Goal: Complete application form: Complete application form

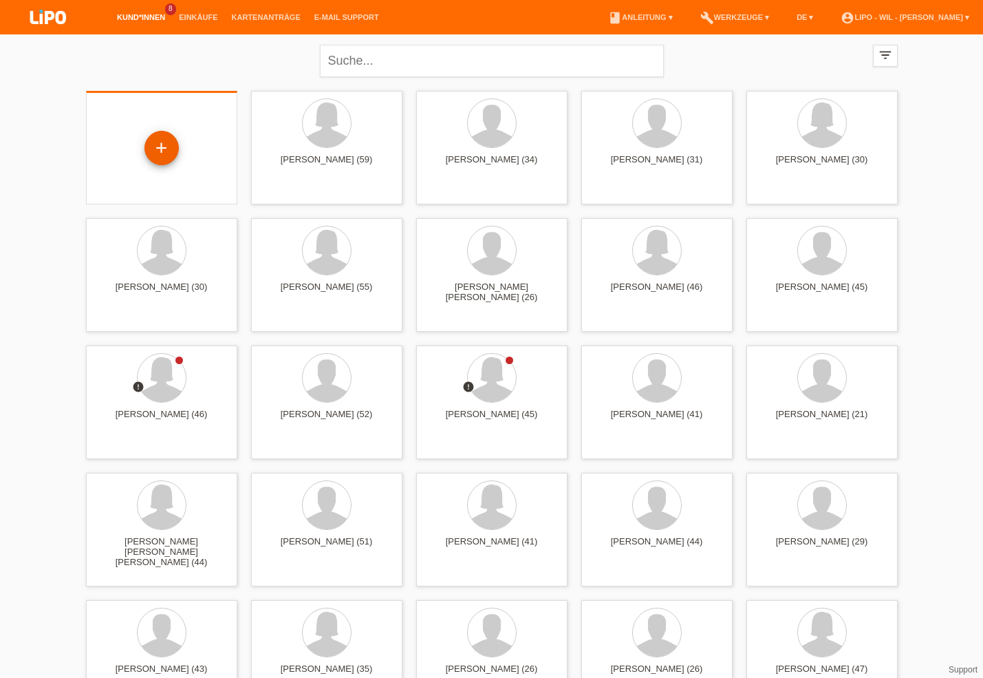
click at [159, 146] on div "+" at bounding box center [161, 148] width 34 height 34
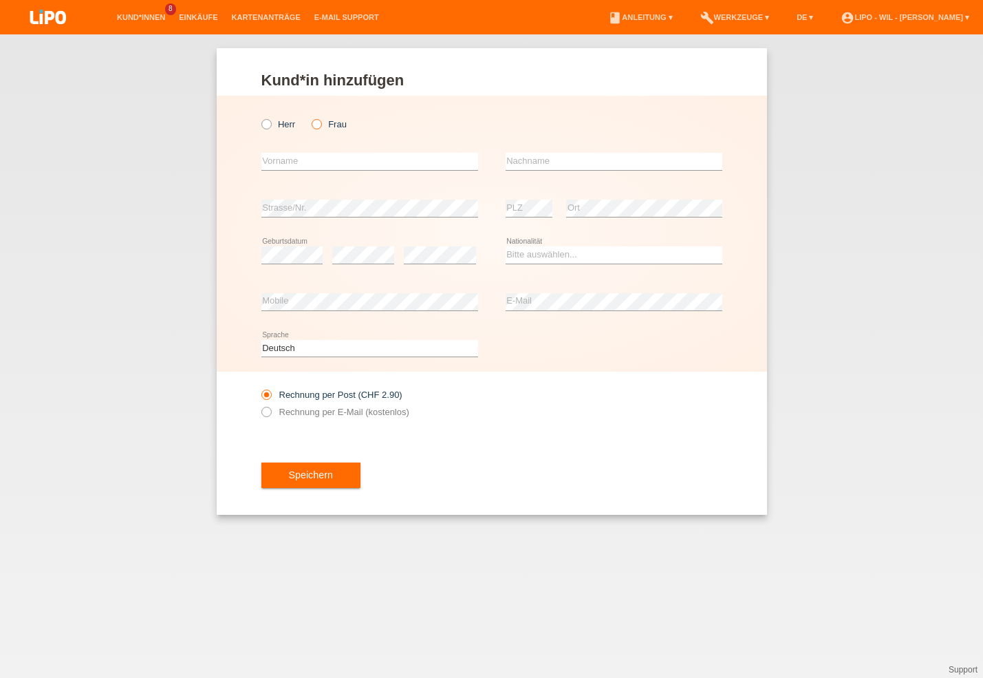
click at [310, 117] on icon at bounding box center [310, 117] width 0 height 0
click at [314, 124] on input "Frau" at bounding box center [316, 123] width 9 height 9
radio input "true"
click at [271, 162] on input "text" at bounding box center [369, 161] width 217 height 17
click at [270, 158] on input "text" at bounding box center [369, 161] width 217 height 17
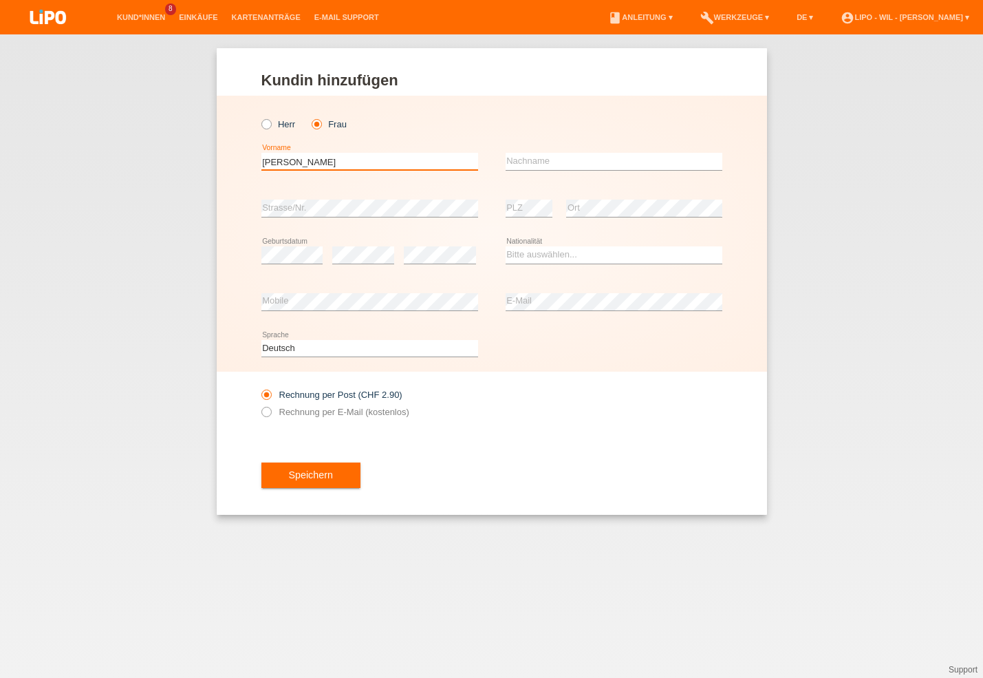
click at [266, 157] on input "marta" at bounding box center [369, 161] width 217 height 17
type input "[PERSON_NAME]"
click at [555, 156] on input "text" at bounding box center [614, 161] width 217 height 17
type input "[DEMOGRAPHIC_DATA]"
click at [506, 246] on select "Bitte auswählen... Schweiz Deutschland Liechtenstein Österreich ------------ Af…" at bounding box center [614, 254] width 217 height 17
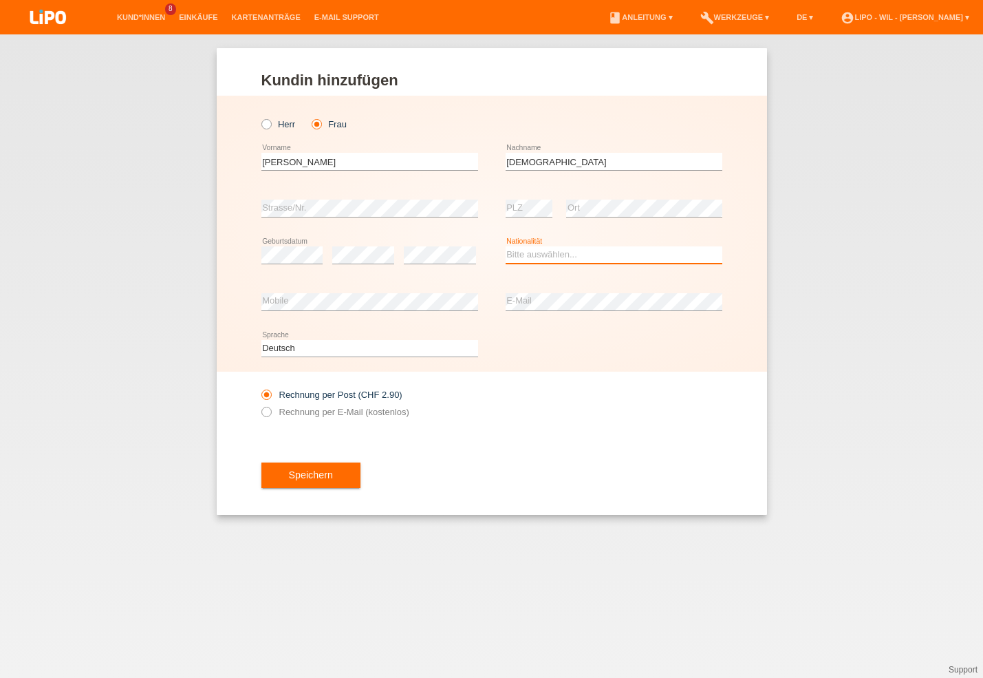
select select "PT"
click at [0, 0] on option "Portugal" at bounding box center [0, 0] width 0 height 0
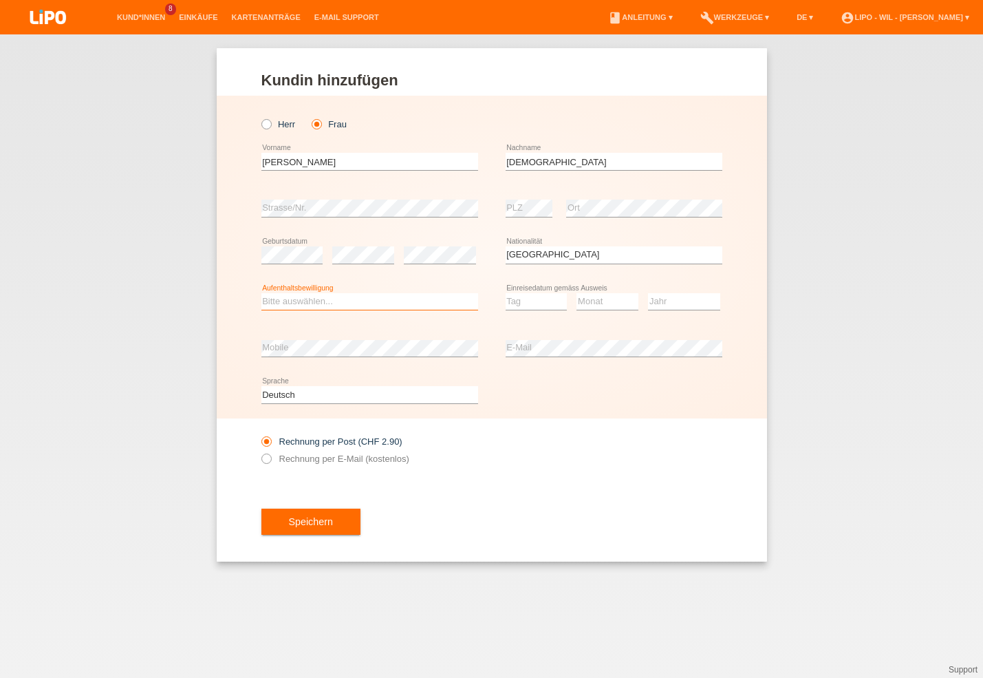
click at [261, 293] on select "Bitte auswählen... C B B - Flüchtlingsstatus Andere" at bounding box center [369, 301] width 217 height 17
select select "C"
click at [0, 0] on option "C" at bounding box center [0, 0] width 0 height 0
click at [506, 293] on select "Tag 01 02 03 04 05 06 07 08 09 10 11" at bounding box center [537, 301] width 62 height 17
click at [0, 0] on option "25" at bounding box center [0, 0] width 0 height 0
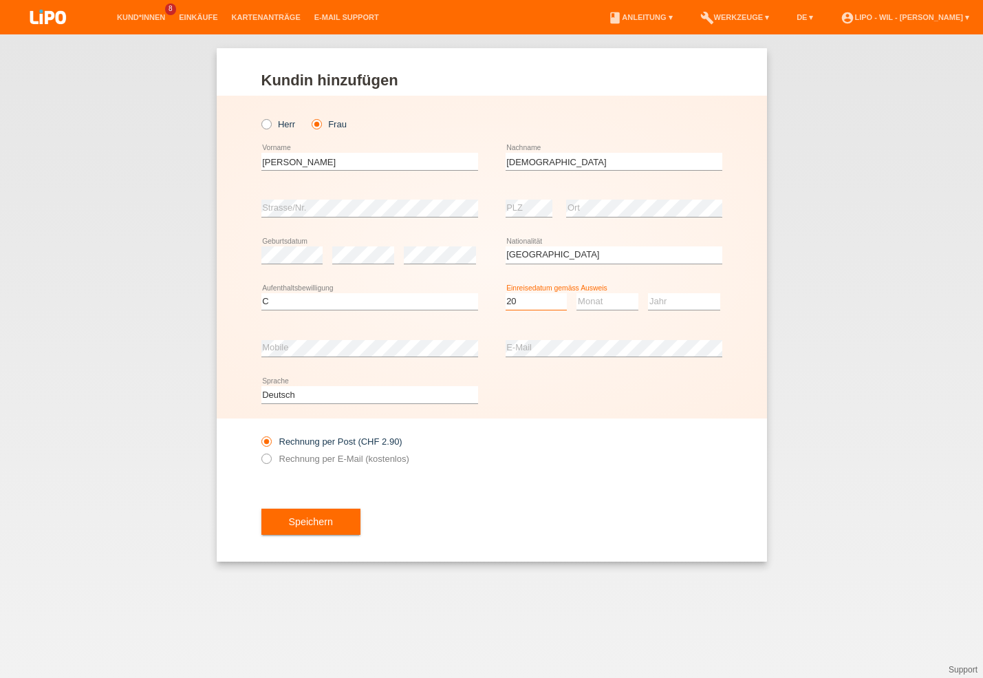
select select "25"
click at [577, 293] on select "Monat 01 02 03 04 05 06 07 08 09 10 11" at bounding box center [608, 301] width 62 height 17
select select "11"
click at [0, 0] on option "11" at bounding box center [0, 0] width 0 height 0
click at [648, 293] on select "Jahr 2025 2024 2023 2022 2021 2020 2019 2018 2017 2016 2015 2014 2013 2012 2011…" at bounding box center [684, 301] width 72 height 17
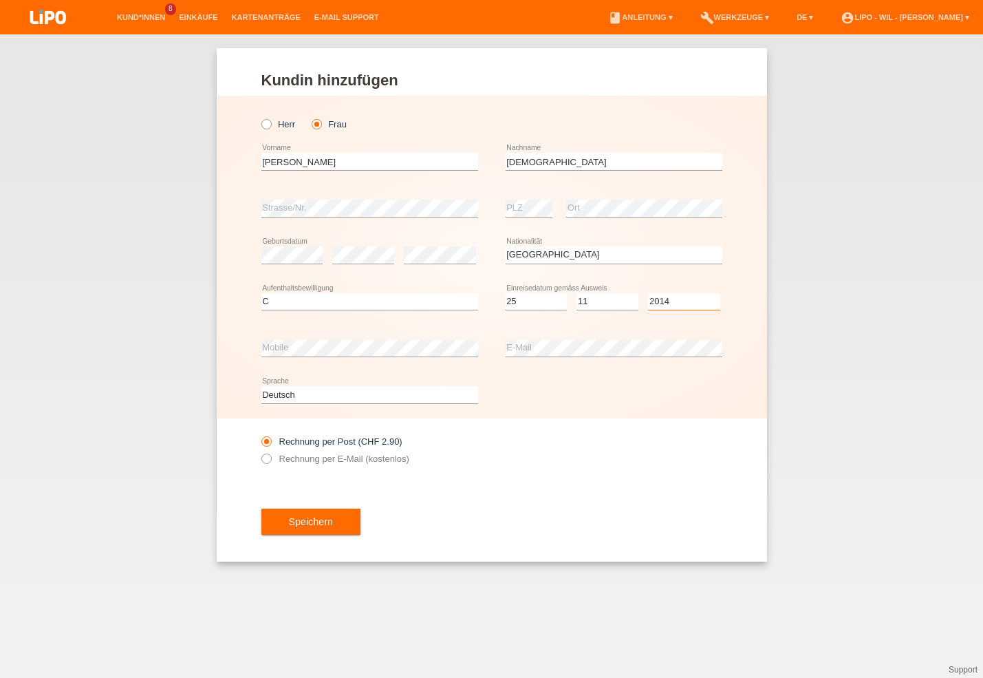
click at [0, 0] on option "2014" at bounding box center [0, 0] width 0 height 0
click at [648, 293] on select "Jahr 2025 2024 2023 2022 2021 2020 2019 2018 2017 2016 2015 2014 2013 2012 2011…" at bounding box center [684, 301] width 72 height 17
select select "2004"
click at [0, 0] on option "2004" at bounding box center [0, 0] width 0 height 0
click at [259, 451] on icon at bounding box center [259, 451] width 0 height 0
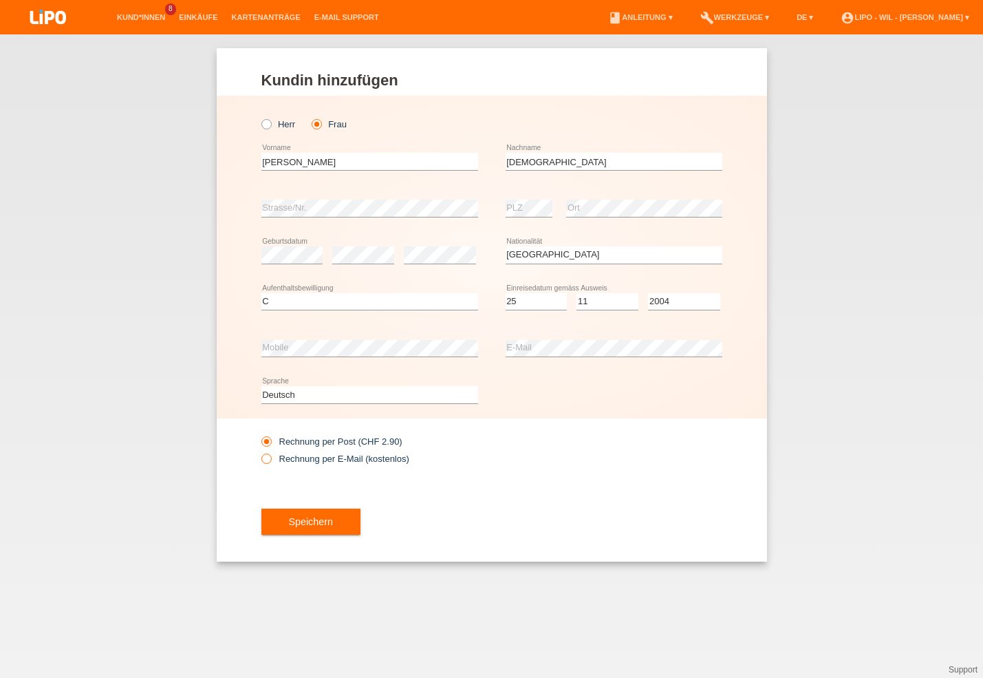
click at [264, 462] on input "Rechnung per E-Mail (kostenlos)" at bounding box center [265, 461] width 9 height 17
radio input "true"
click at [288, 526] on button "Speichern" at bounding box center [310, 521] width 99 height 26
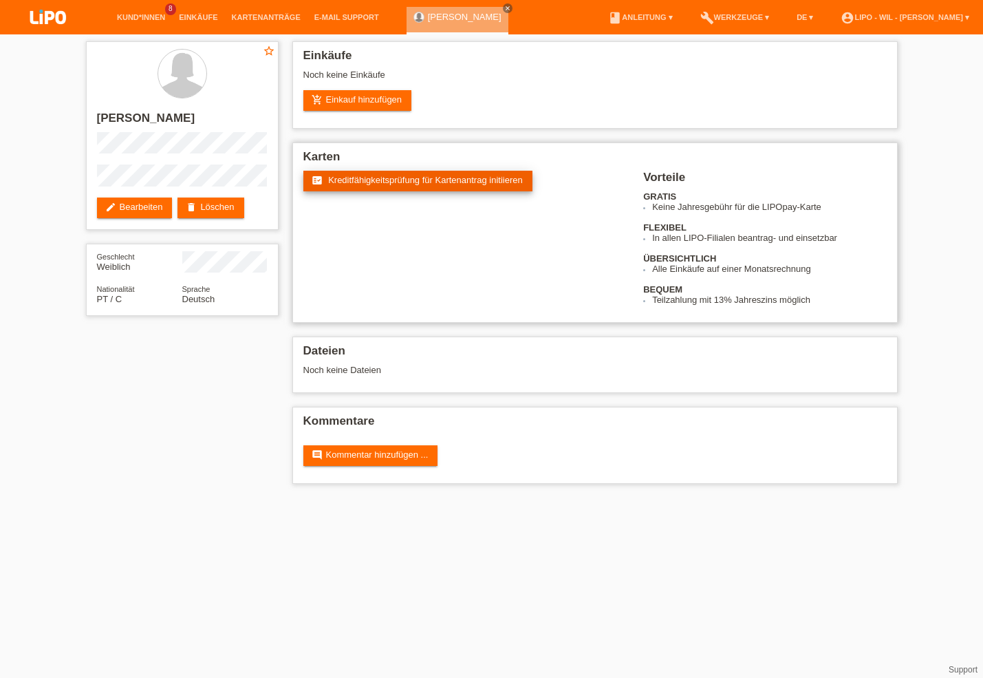
click at [350, 182] on span "Kreditfähigkeitsprüfung für Kartenantrag initiieren" at bounding box center [425, 180] width 195 height 10
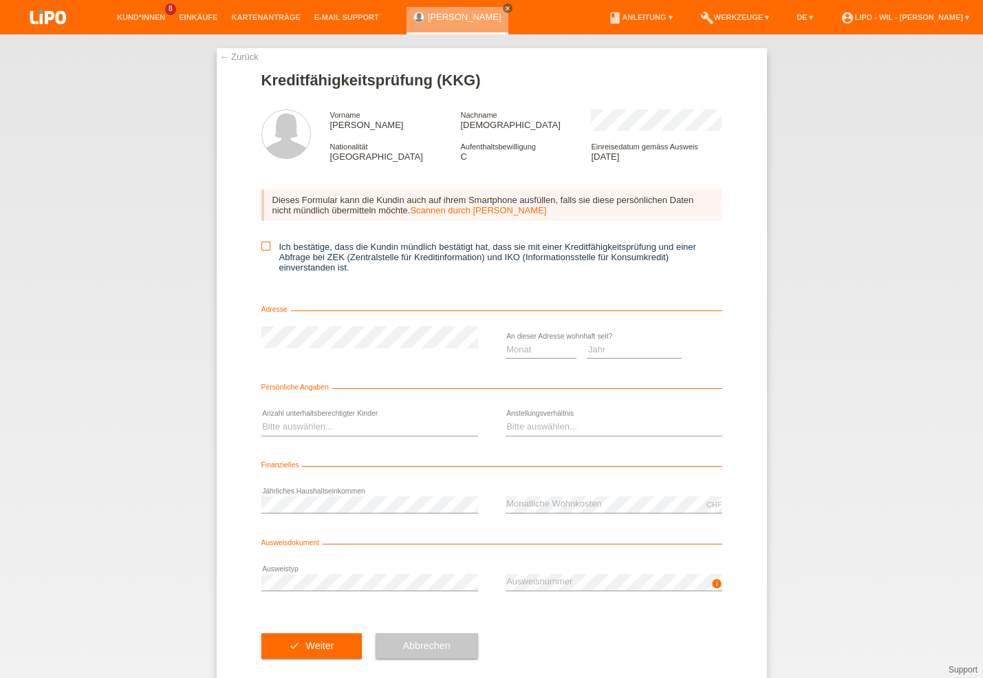
click at [261, 246] on icon at bounding box center [265, 246] width 9 height 9
click at [261, 246] on input "Ich bestätige, dass die Kundin mündlich bestätigt hat, dass sie mit einer Kredi…" at bounding box center [265, 246] width 9 height 9
checkbox input "true"
click at [506, 341] on select "Monat 01 02 03 04 05 06 07 08 09 10" at bounding box center [542, 349] width 72 height 17
select select "05"
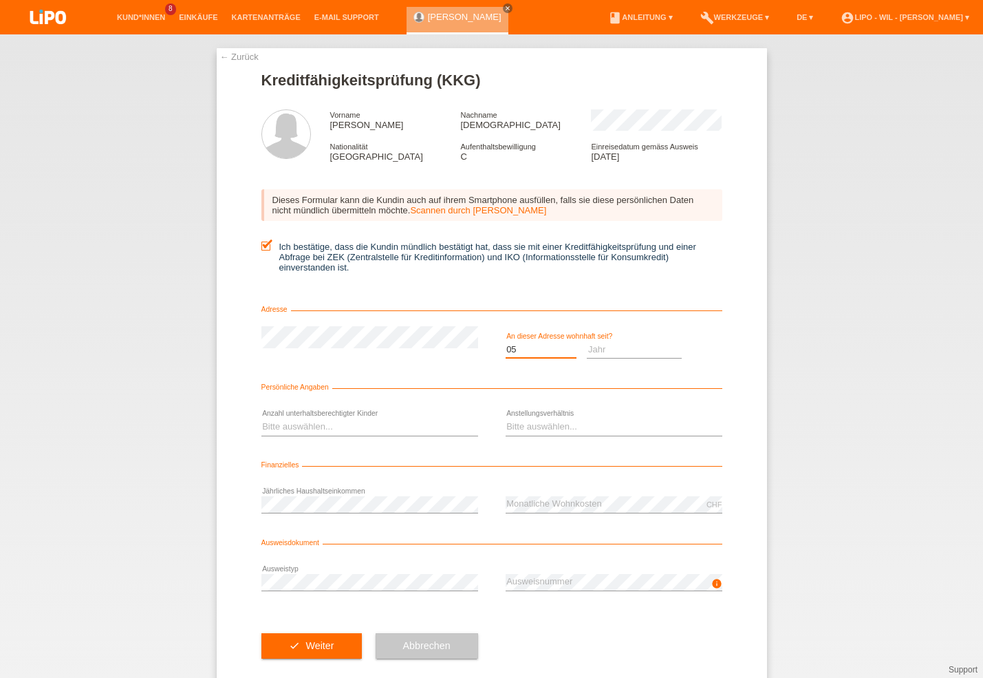
click at [0, 0] on option "05" at bounding box center [0, 0] width 0 height 0
click at [587, 341] on select "Jahr 2025 2024 2023 2022 2021 2020 2019 2018 2017 2016 2015 2014 2013 2012 2011…" at bounding box center [634, 349] width 95 height 17
click at [618, 351] on select "Jahr 2025 2024 2023 2022 2021 2020 2019 2018 2017 2016 2015 2014 2013 2012 2011…" at bounding box center [634, 349] width 95 height 17
click at [587, 341] on select "Jahr 2025 2024 2023 2022 2021 2020 2019 2018 2017 2016 2015 2014 2013 2012 2011…" at bounding box center [634, 349] width 95 height 17
select select "2017"
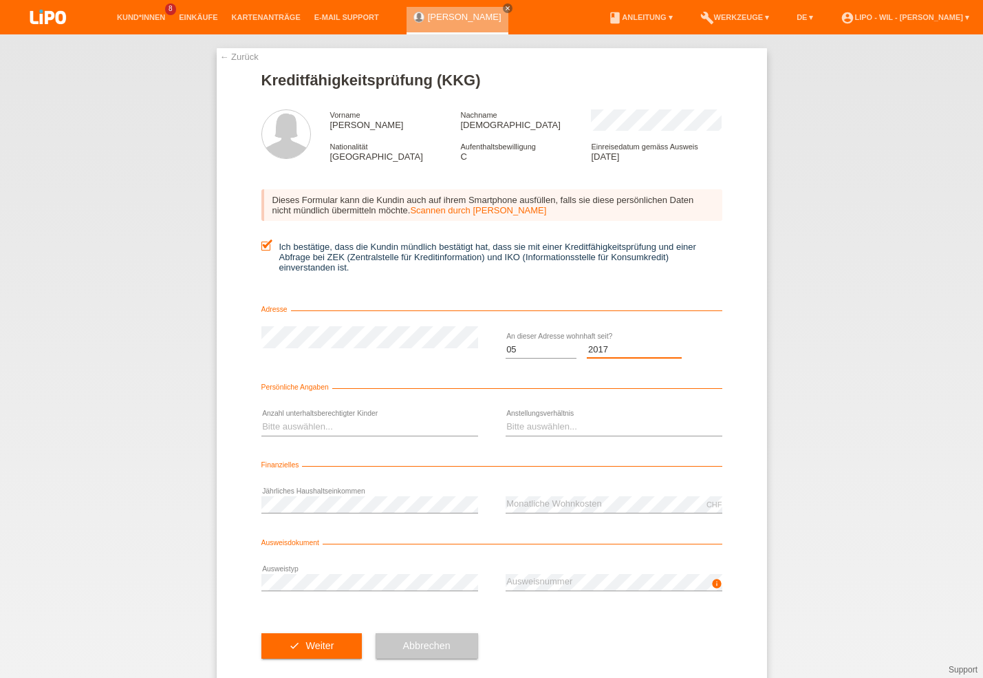
click at [0, 0] on option "2017" at bounding box center [0, 0] width 0 height 0
click at [261, 418] on select "Bitte auswählen... 0 1 2 3 4 5 6 7 8 9" at bounding box center [369, 426] width 217 height 17
select select "1"
click at [0, 0] on option "1" at bounding box center [0, 0] width 0 height 0
click at [506, 418] on select "Bitte auswählen... Unbefristet Befristet Lehrling/Student Pensioniert Nicht arb…" at bounding box center [614, 426] width 217 height 17
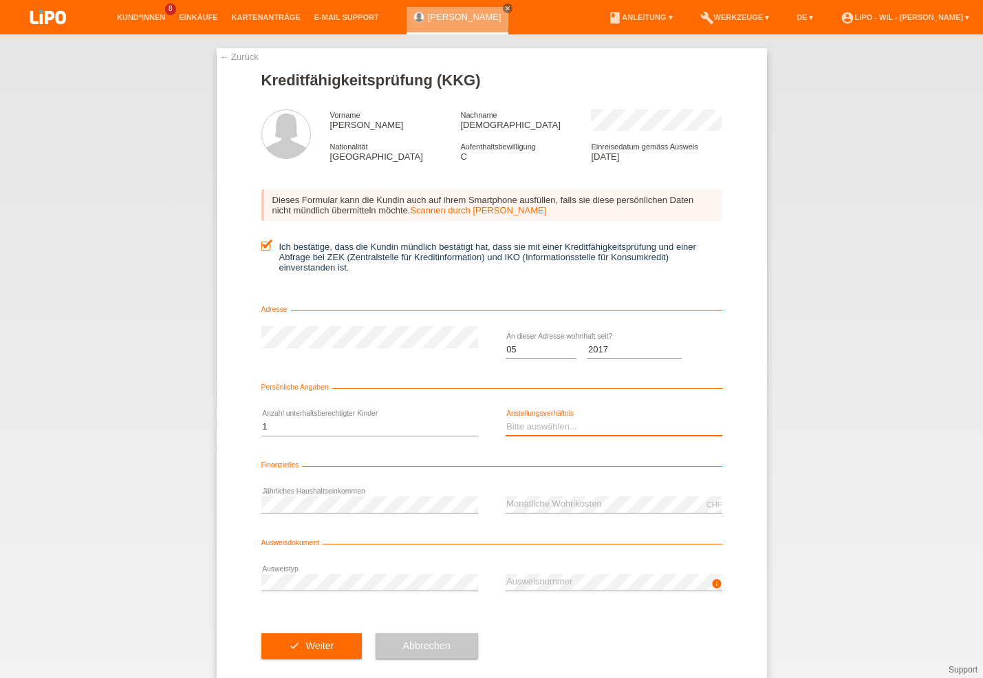
select select "UNLIMITED"
click at [0, 0] on option "Unbefristet" at bounding box center [0, 0] width 0 height 0
click at [334, 645] on button "check Weiter" at bounding box center [311, 646] width 100 height 26
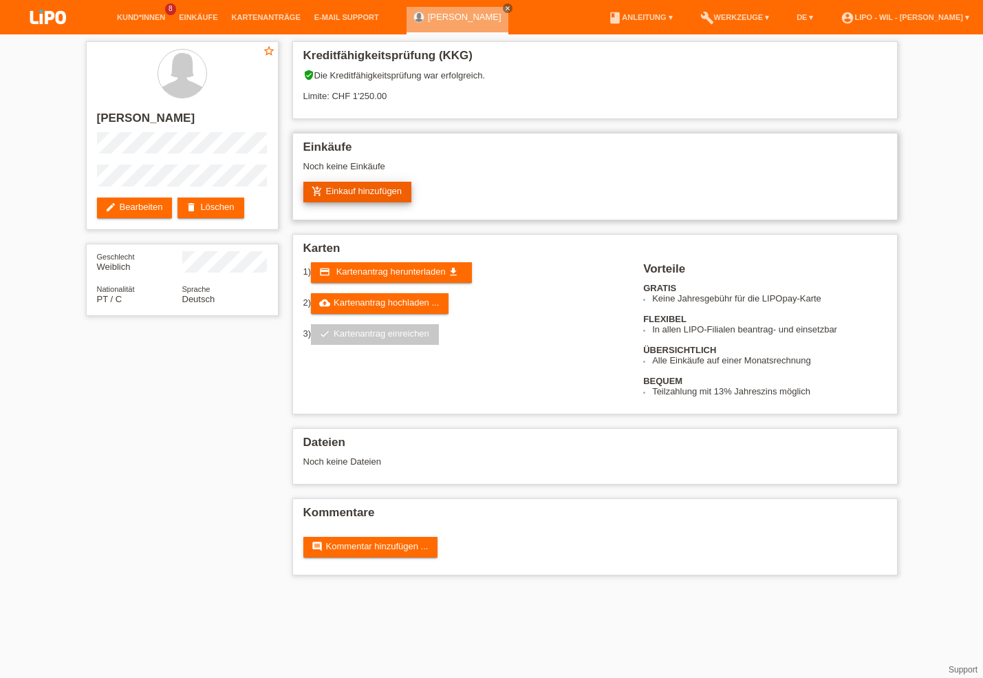
click at [361, 193] on link "add_shopping_cart Einkauf hinzufügen" at bounding box center [357, 192] width 109 height 21
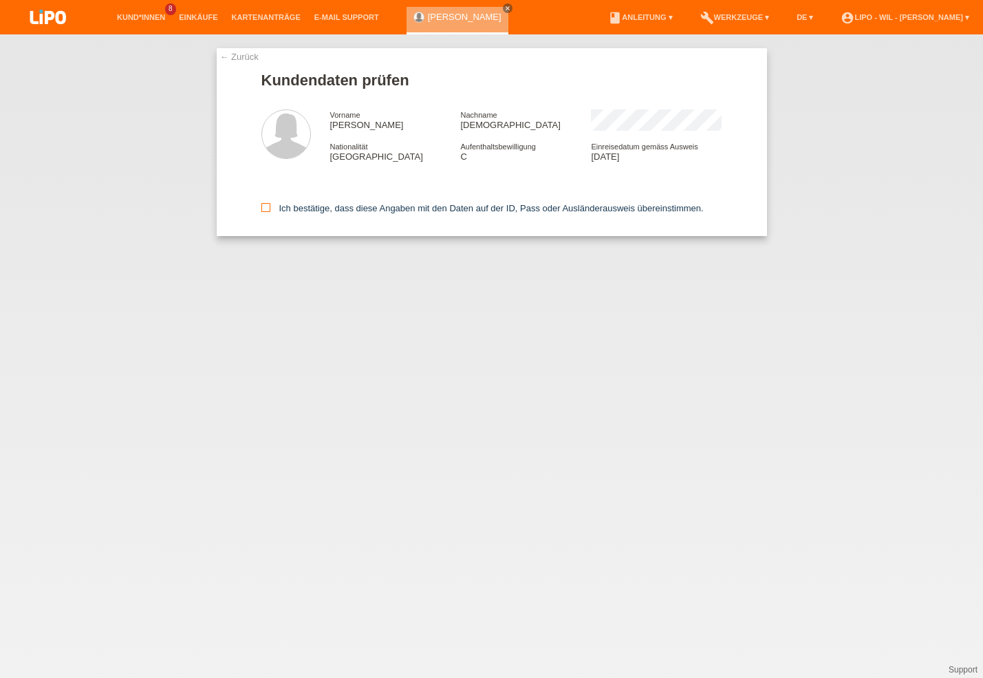
click at [268, 206] on icon at bounding box center [265, 207] width 9 height 9
click at [268, 206] on input "Ich bestätige, dass diese Angaben mit den Daten auf der ID, Pass oder Ausländer…" at bounding box center [265, 207] width 9 height 9
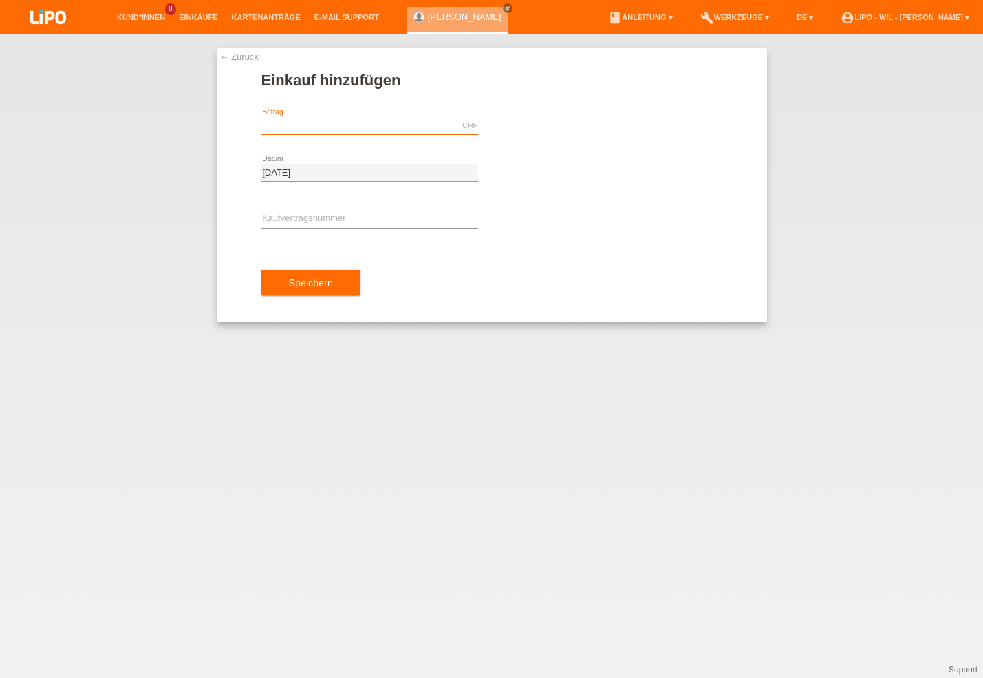
click at [296, 123] on input "text" at bounding box center [369, 125] width 217 height 17
click at [312, 121] on input "text" at bounding box center [369, 125] width 217 height 17
type input "999.00"
click at [270, 213] on input "text" at bounding box center [369, 219] width 217 height 17
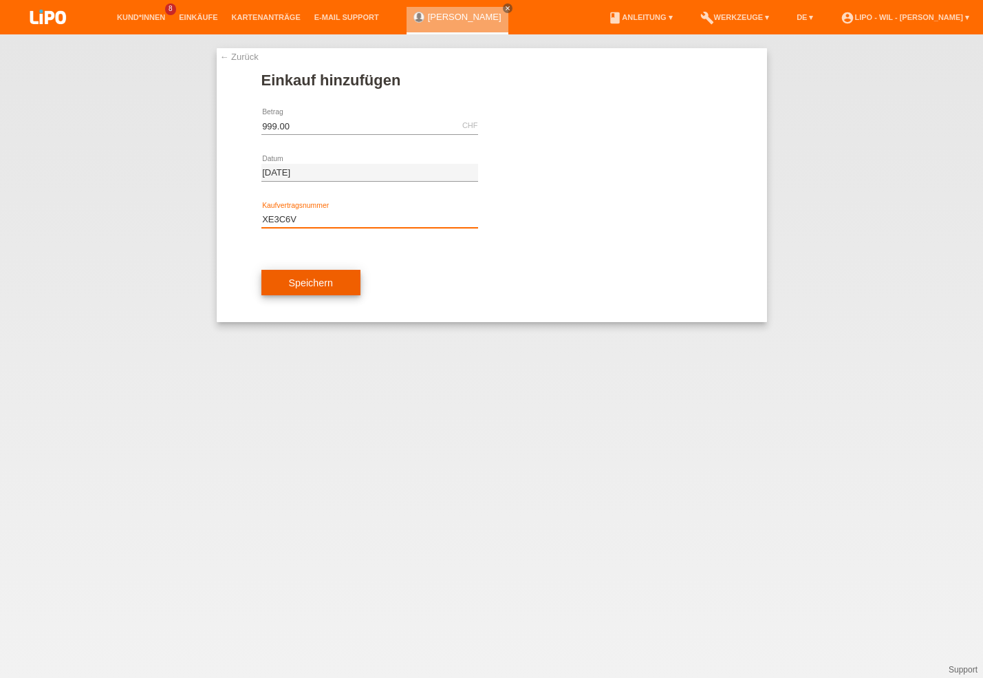
type input "XE3C6V"
click at [307, 286] on span "Speichern" at bounding box center [311, 282] width 44 height 11
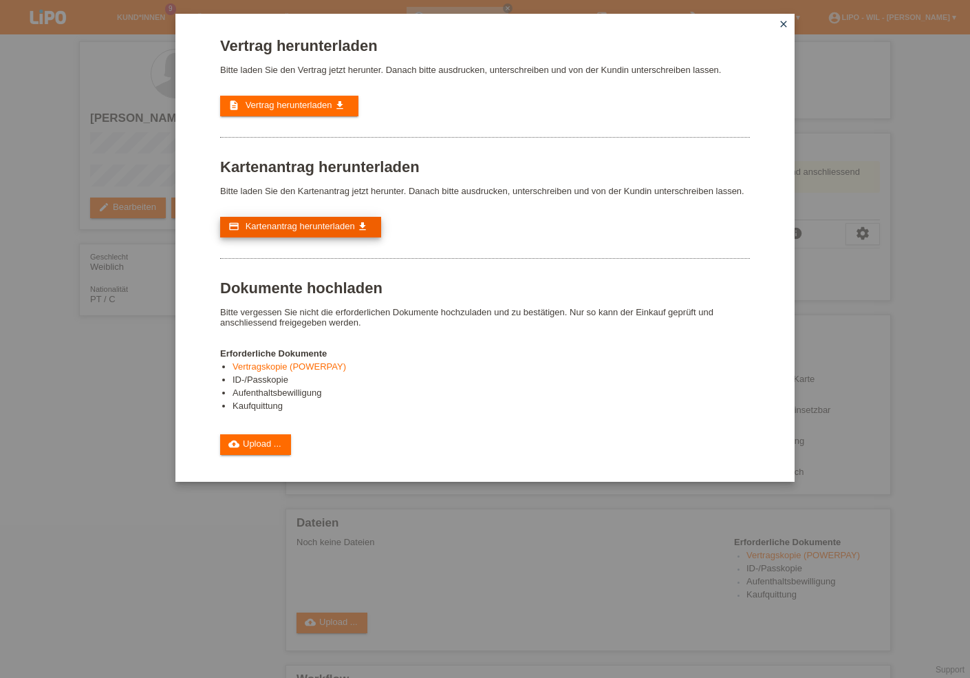
click at [283, 231] on span "Kartenantrag herunterladen" at bounding box center [300, 226] width 109 height 10
click at [292, 105] on span "Vertrag herunterladen" at bounding box center [289, 105] width 87 height 10
click at [79, 393] on div "Vertrag herunterladen Bitte laden Sie den Vertrag jetzt herunter. Danach bitte …" at bounding box center [485, 339] width 970 height 678
click at [943, 141] on div "Vertrag herunterladen Bitte laden Sie den Vertrag jetzt herunter. Danach bitte …" at bounding box center [485, 339] width 970 height 678
click at [783, 23] on icon "close" at bounding box center [783, 24] width 11 height 11
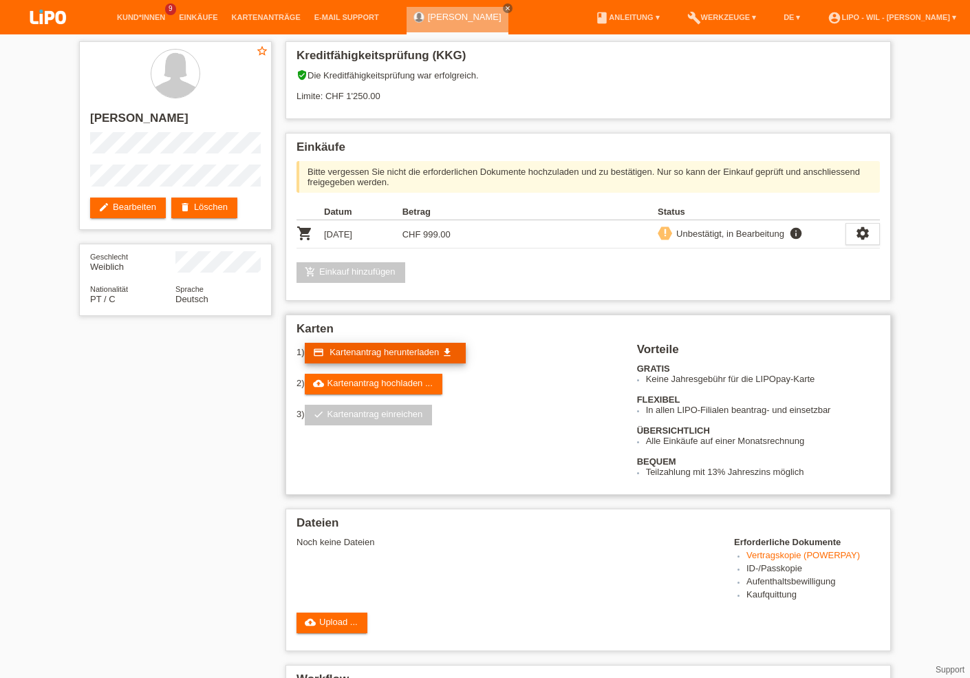
click at [363, 357] on span "Kartenantrag herunterladen" at bounding box center [384, 352] width 109 height 10
click at [379, 389] on link "cloud_upload Kartenantrag hochladen ..." at bounding box center [374, 384] width 138 height 21
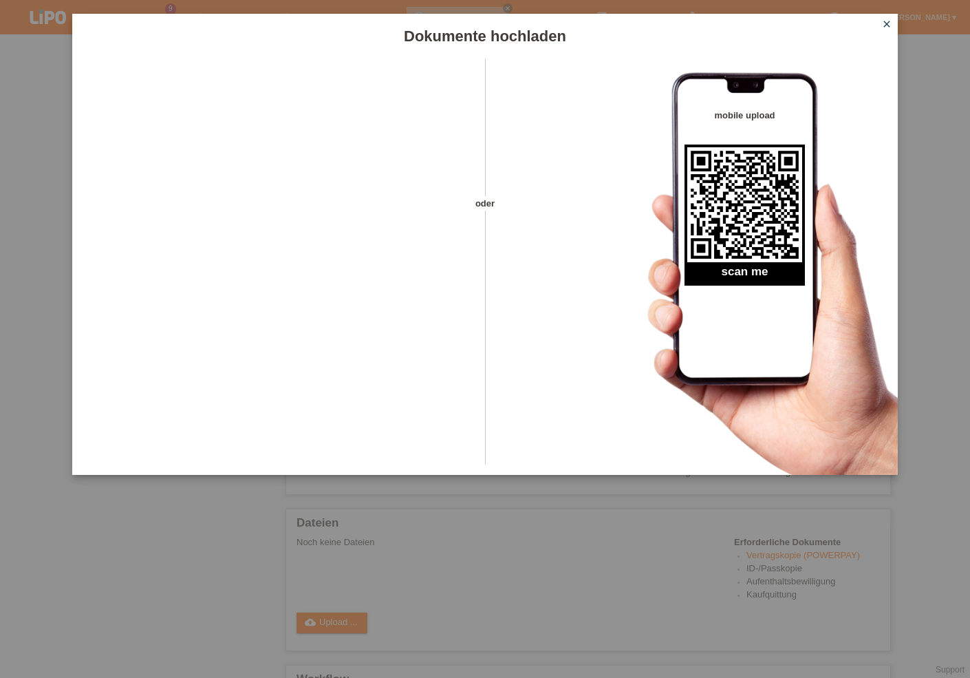
click at [884, 24] on icon "close" at bounding box center [886, 24] width 11 height 11
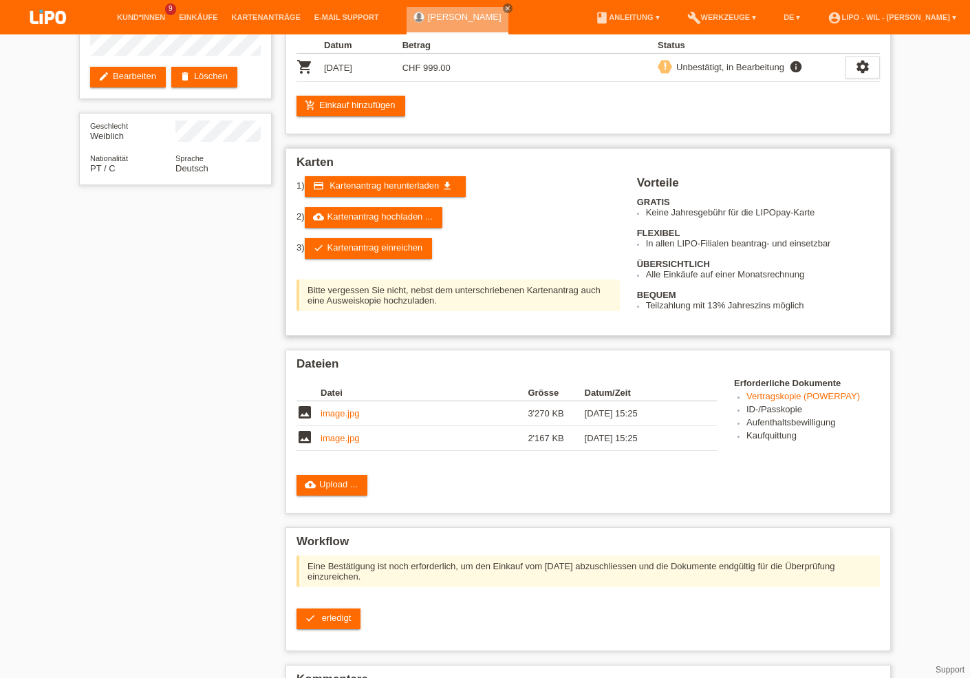
scroll to position [147, 0]
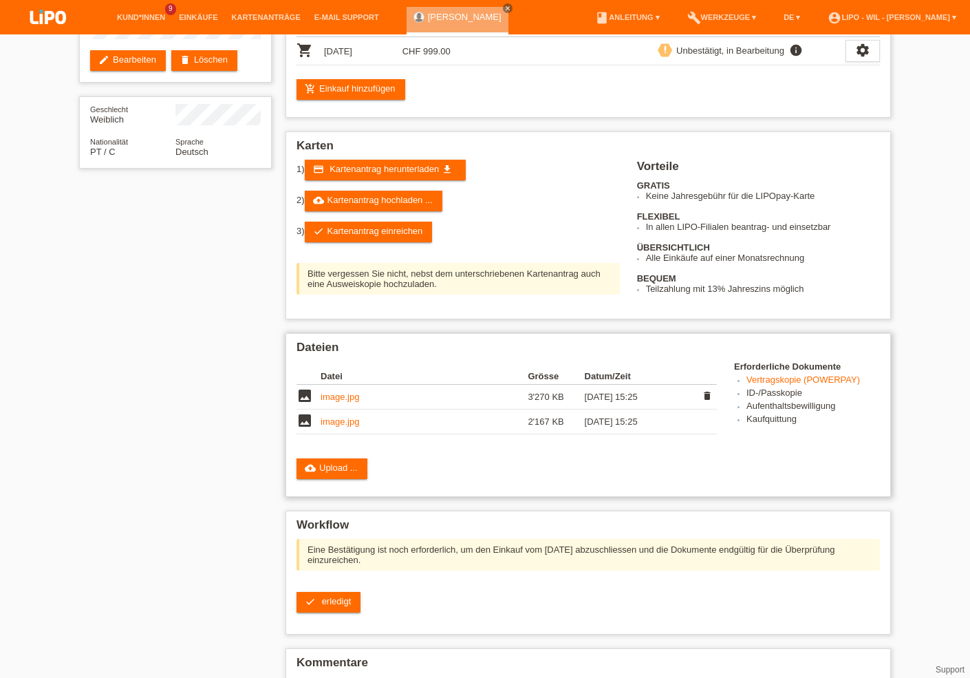
click at [325, 402] on link "image.jpg" at bounding box center [340, 397] width 39 height 10
click at [334, 427] on link "image.jpg" at bounding box center [340, 421] width 39 height 10
click at [337, 402] on link "image.jpg" at bounding box center [340, 397] width 39 height 10
click at [384, 91] on link "add_shopping_cart Einkauf hinzufügen" at bounding box center [351, 89] width 109 height 21
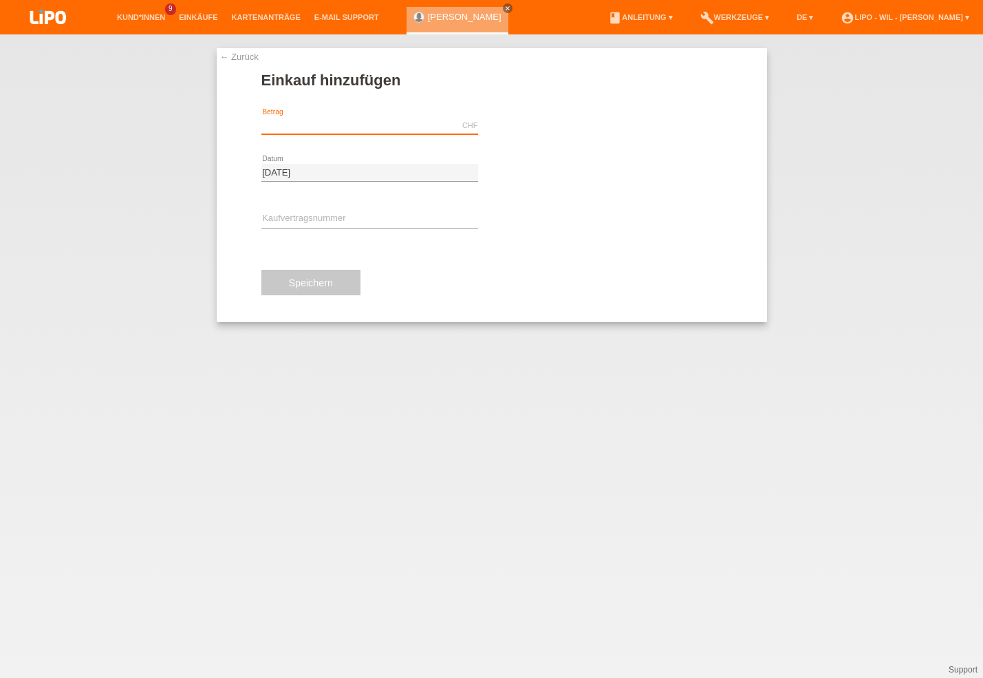
click at [349, 124] on input "text" at bounding box center [369, 125] width 217 height 17
click at [242, 55] on link "← Zurück" at bounding box center [239, 57] width 39 height 10
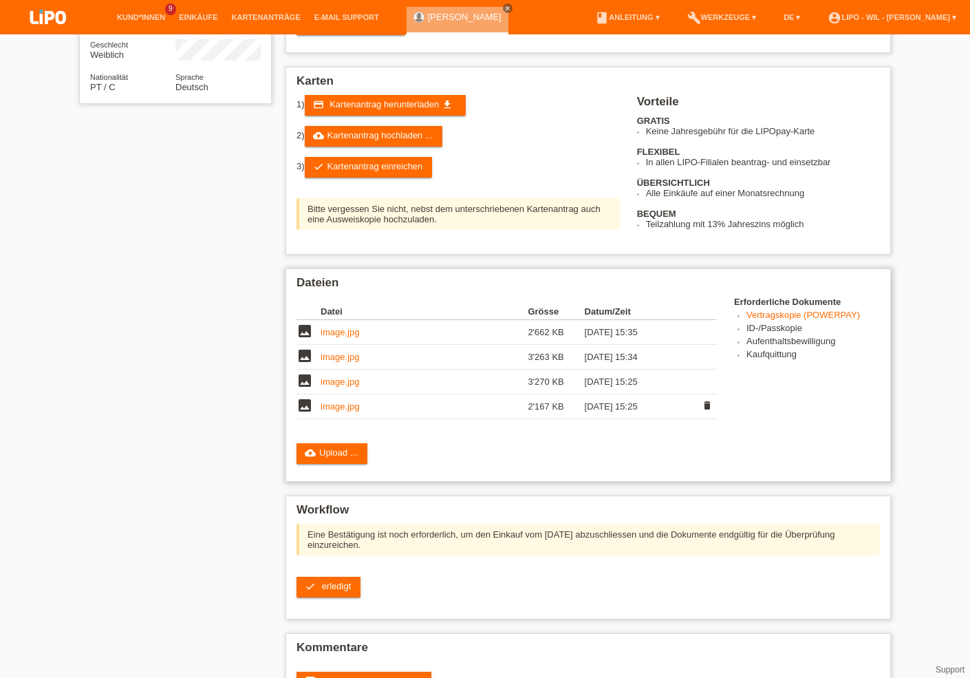
scroll to position [221, 0]
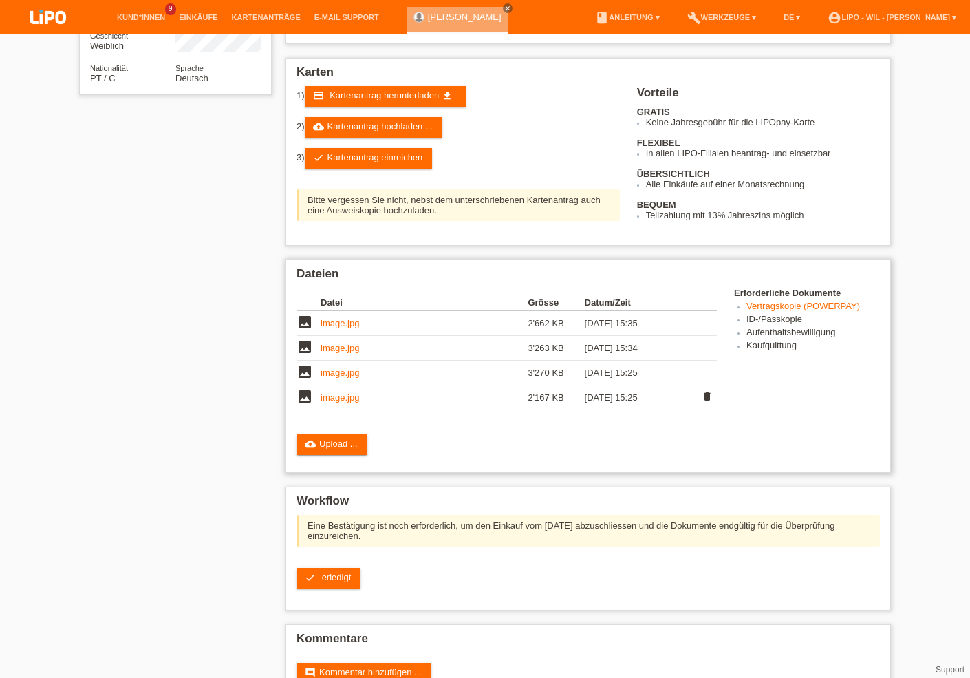
click at [336, 403] on link "image.jpg" at bounding box center [340, 397] width 39 height 10
click at [353, 378] on link "image.jpg" at bounding box center [340, 372] width 39 height 10
click at [324, 353] on link "image.jpg" at bounding box center [340, 348] width 39 height 10
click at [335, 327] on link "image.jpg" at bounding box center [340, 323] width 39 height 10
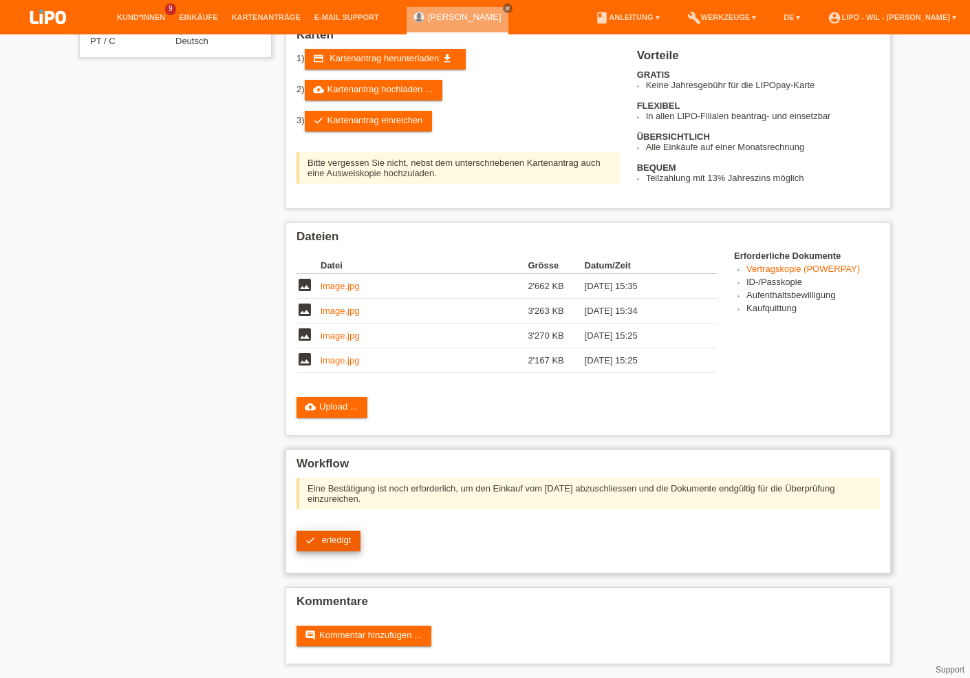
scroll to position [270, 0]
click at [343, 535] on span "erledigt" at bounding box center [337, 540] width 30 height 10
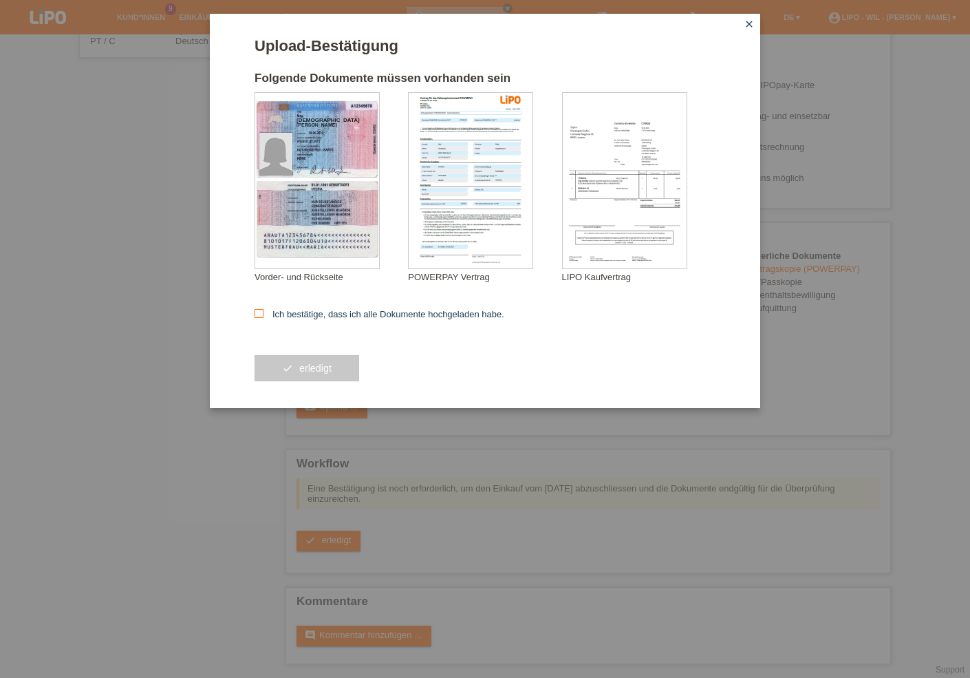
click at [258, 314] on icon at bounding box center [259, 313] width 9 height 9
click at [258, 314] on input "Ich bestätige, dass ich alle Dokumente hochgeladen habe." at bounding box center [259, 313] width 9 height 9
checkbox input "true"
click at [315, 372] on span "erledigt" at bounding box center [315, 368] width 32 height 11
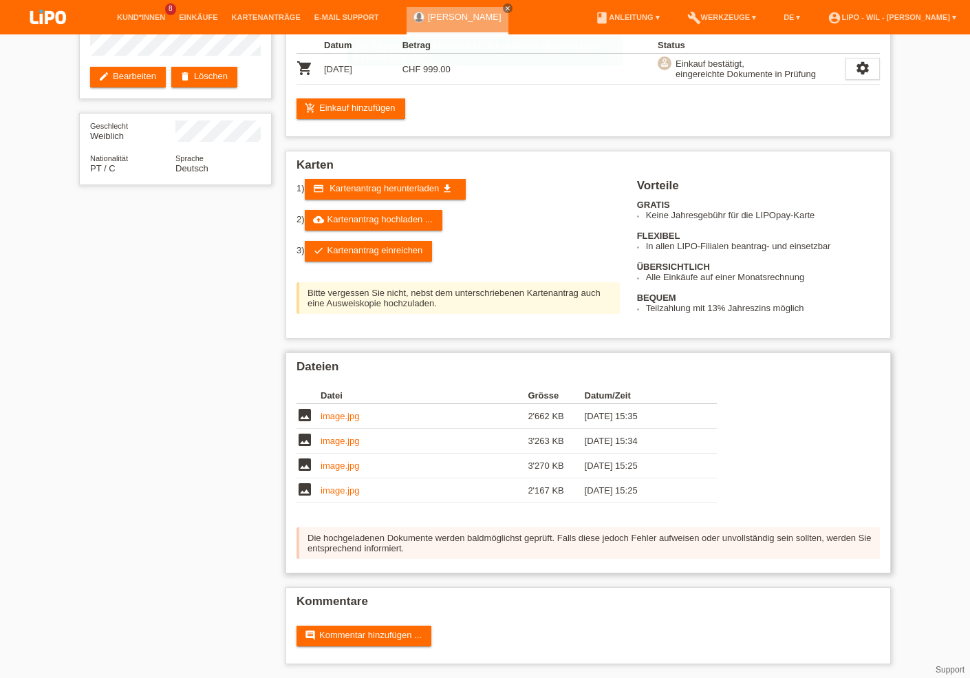
scroll to position [141, 0]
click at [190, 498] on div "star_border [PERSON_NAME] edit Bearbeiten delete Löschen Geschlecht Weiblich Na…" at bounding box center [485, 291] width 826 height 774
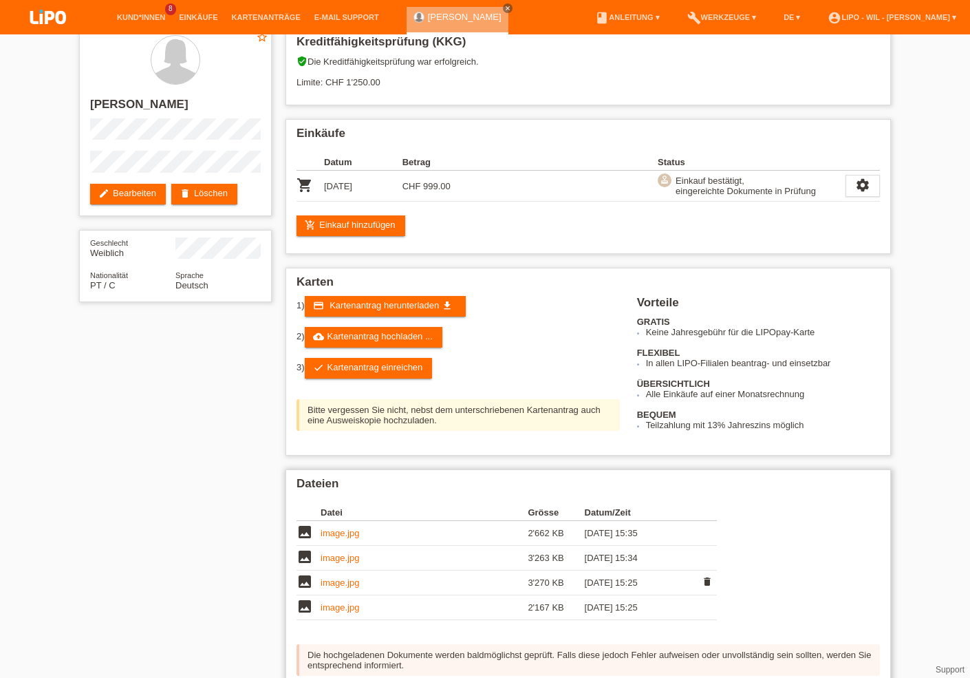
scroll to position [0, 0]
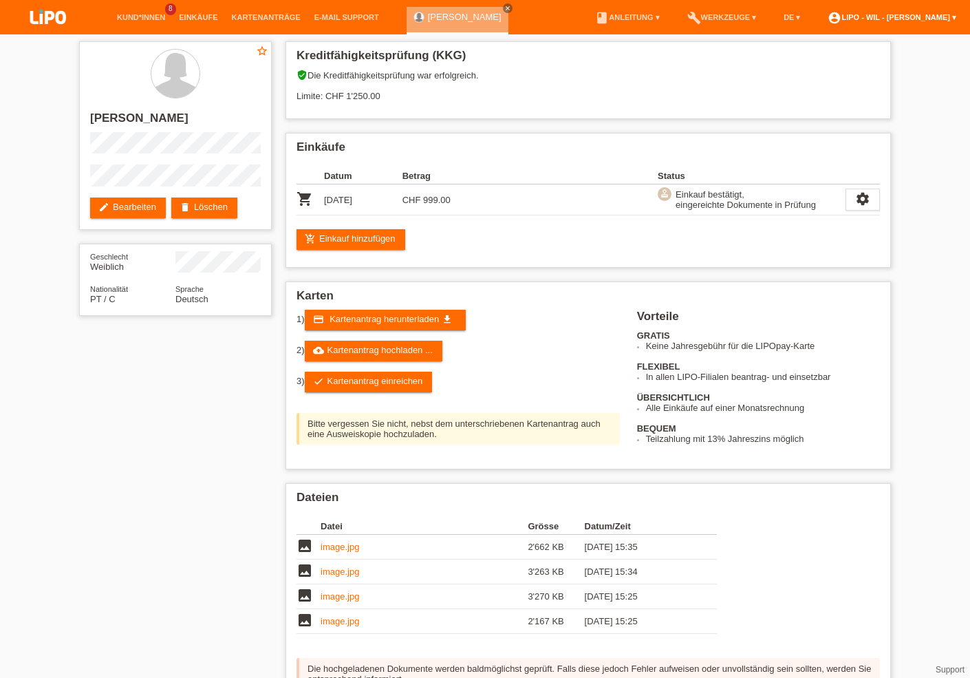
click at [948, 13] on link "account_circle LIPO - Wil - [PERSON_NAME] ▾" at bounding box center [892, 17] width 142 height 8
click at [820, 94] on link "Logout" at bounding box center [827, 99] width 28 height 10
